Goal: Find contact information: Find contact information

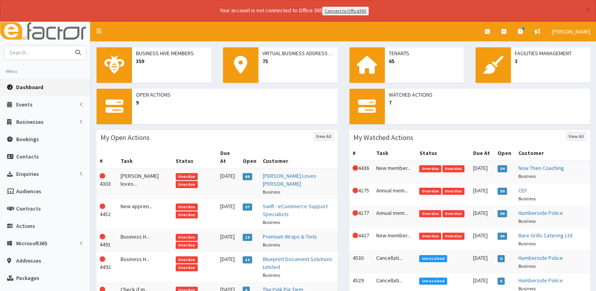
click at [51, 53] on input "text" at bounding box center [37, 53] width 66 height 14
type input "train"
click at [70, 46] on button "submit" at bounding box center [78, 53] width 16 height 14
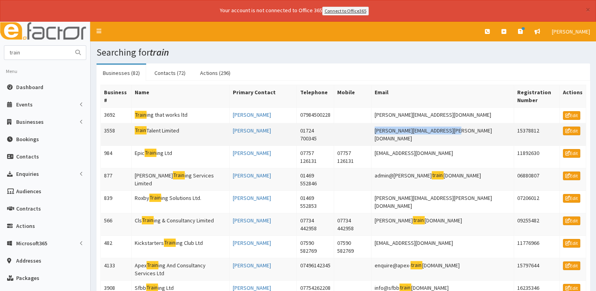
drag, startPoint x: 493, startPoint y: 127, endPoint x: 405, endPoint y: 128, distance: 87.5
click at [405, 128] on td "[PERSON_NAME][EMAIL_ADDRESS][PERSON_NAME][DOMAIN_NAME]" at bounding box center [442, 134] width 143 height 22
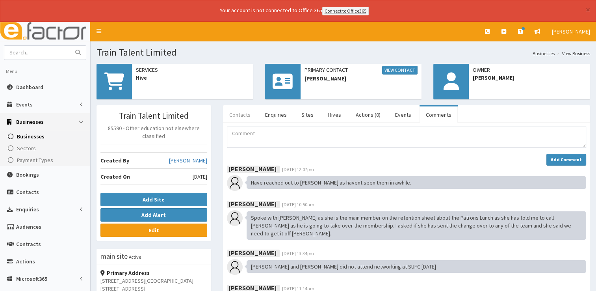
click at [240, 119] on link "Contacts" at bounding box center [240, 114] width 34 height 17
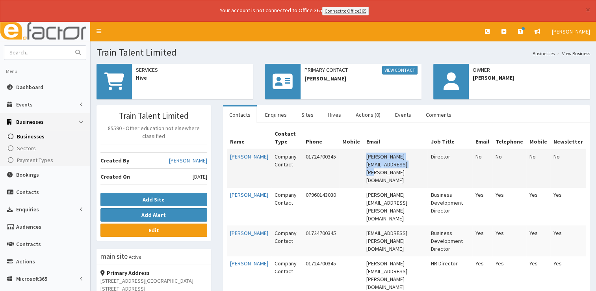
drag, startPoint x: 435, startPoint y: 155, endPoint x: 345, endPoint y: 160, distance: 90.0
click at [363, 160] on td "[PERSON_NAME][EMAIL_ADDRESS][PERSON_NAME][DOMAIN_NAME]" at bounding box center [395, 168] width 64 height 39
copy td "[PERSON_NAME][EMAIL_ADDRESS][PERSON_NAME][DOMAIN_NAME]"
drag, startPoint x: 320, startPoint y: 155, endPoint x: 289, endPoint y: 156, distance: 30.8
click at [303, 156] on td "01724700345" at bounding box center [321, 168] width 37 height 39
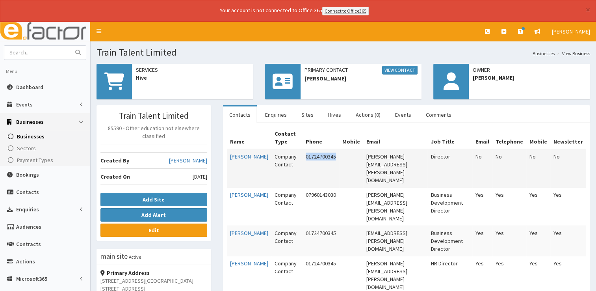
copy td "01724700345"
